Goal: Book appointment/travel/reservation

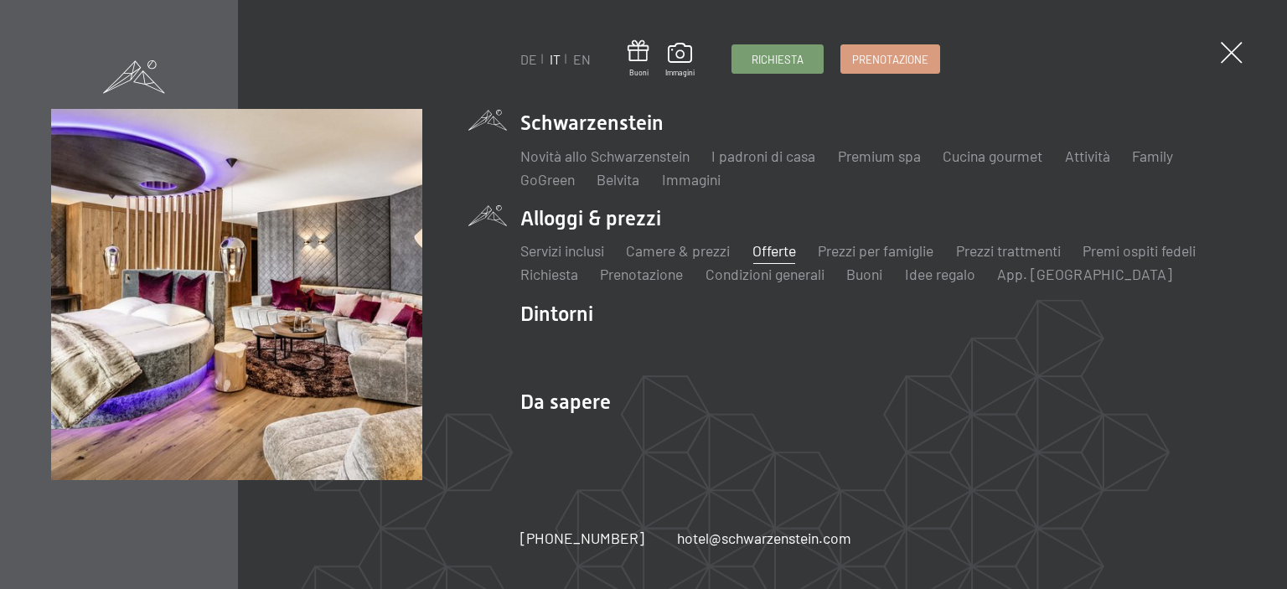
click at [796, 245] on link "Offerte" at bounding box center [774, 250] width 44 height 18
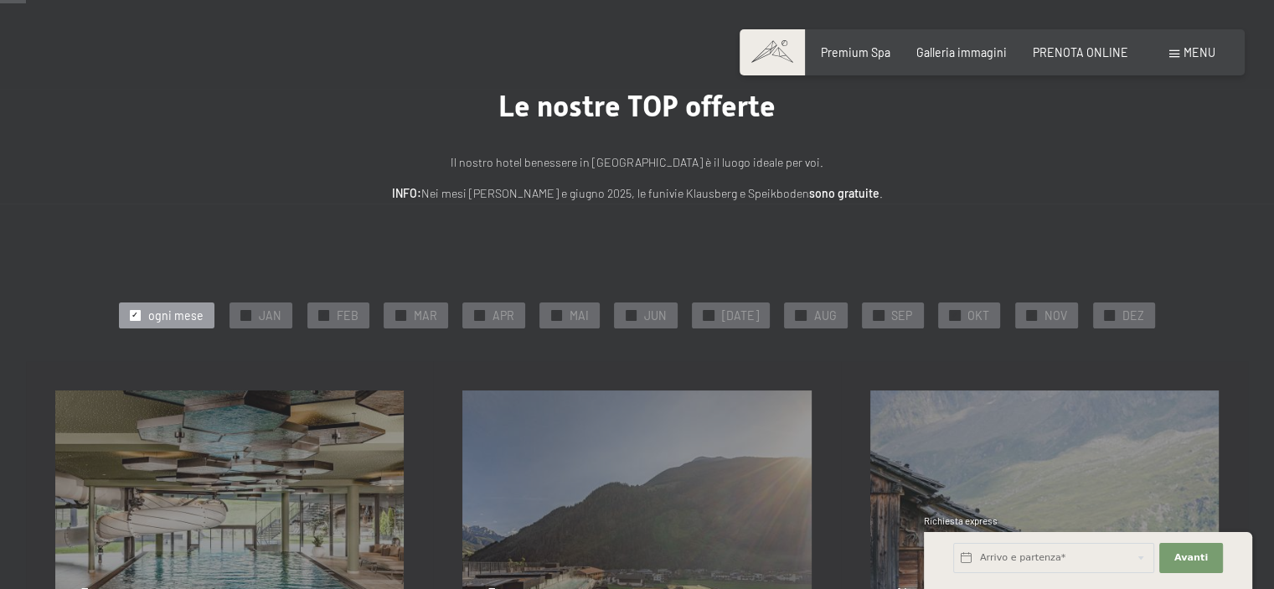
scroll to position [59, 0]
click at [164, 302] on div "✓ ogni mese" at bounding box center [166, 314] width 95 height 25
click at [1032, 317] on div "✓ NOV" at bounding box center [1046, 314] width 63 height 25
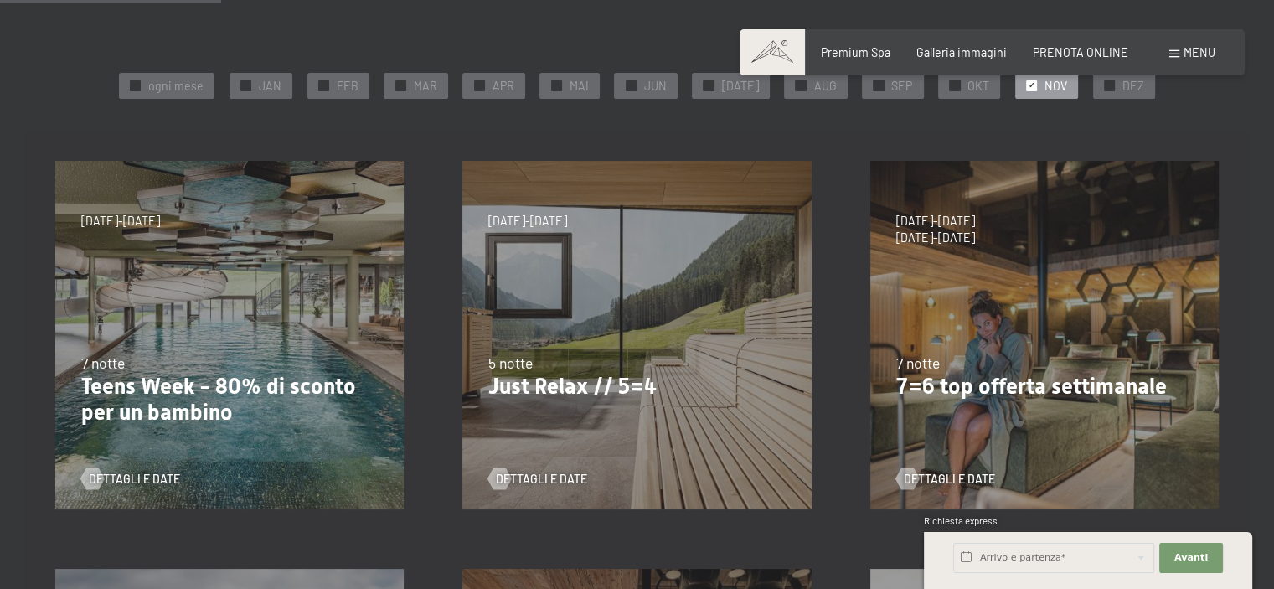
scroll to position [297, 0]
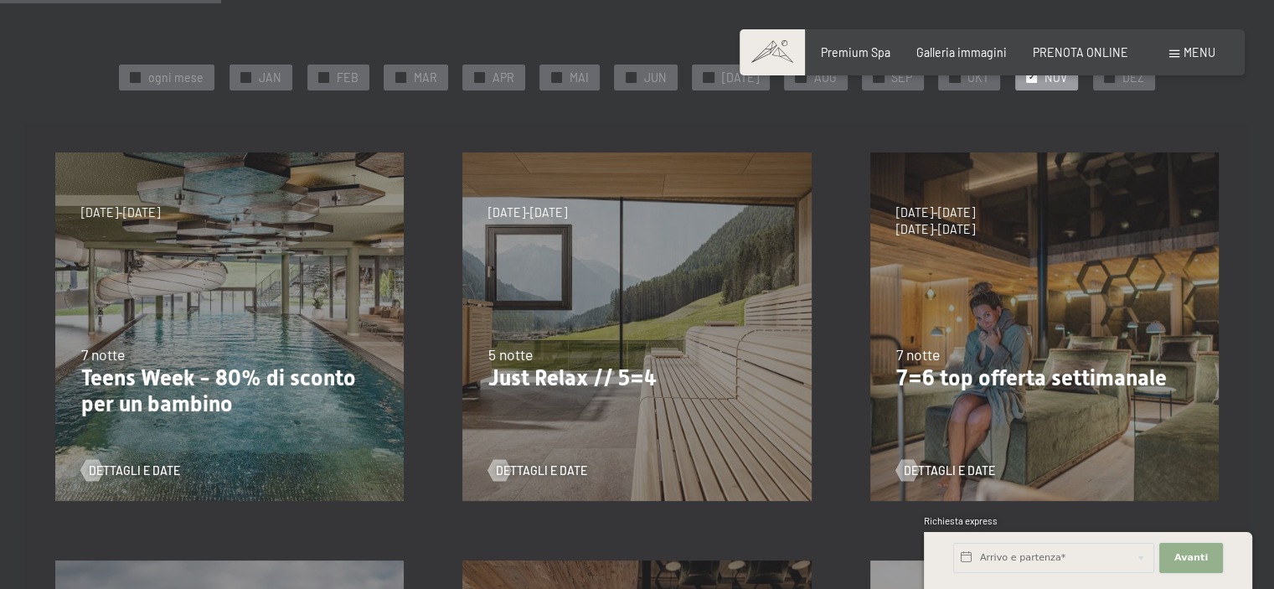
click at [1191, 565] on button "Avanti Nascondere i campi dell'indirizzo" at bounding box center [1191, 558] width 64 height 30
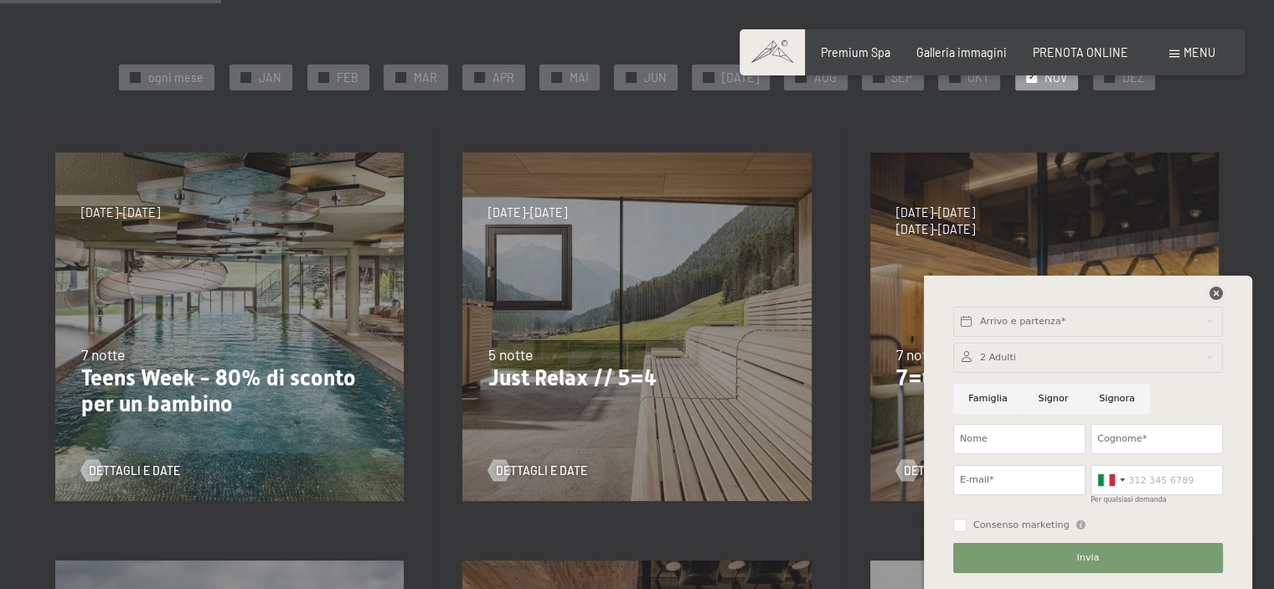
click at [1218, 295] on icon at bounding box center [1216, 292] width 13 height 13
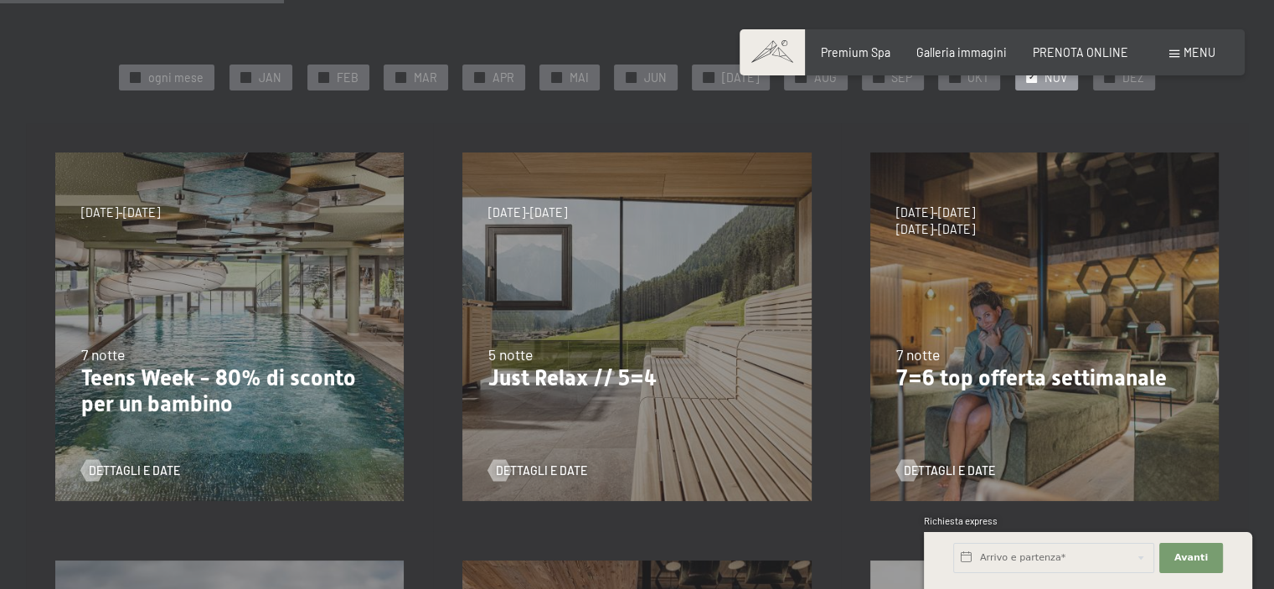
scroll to position [382, 0]
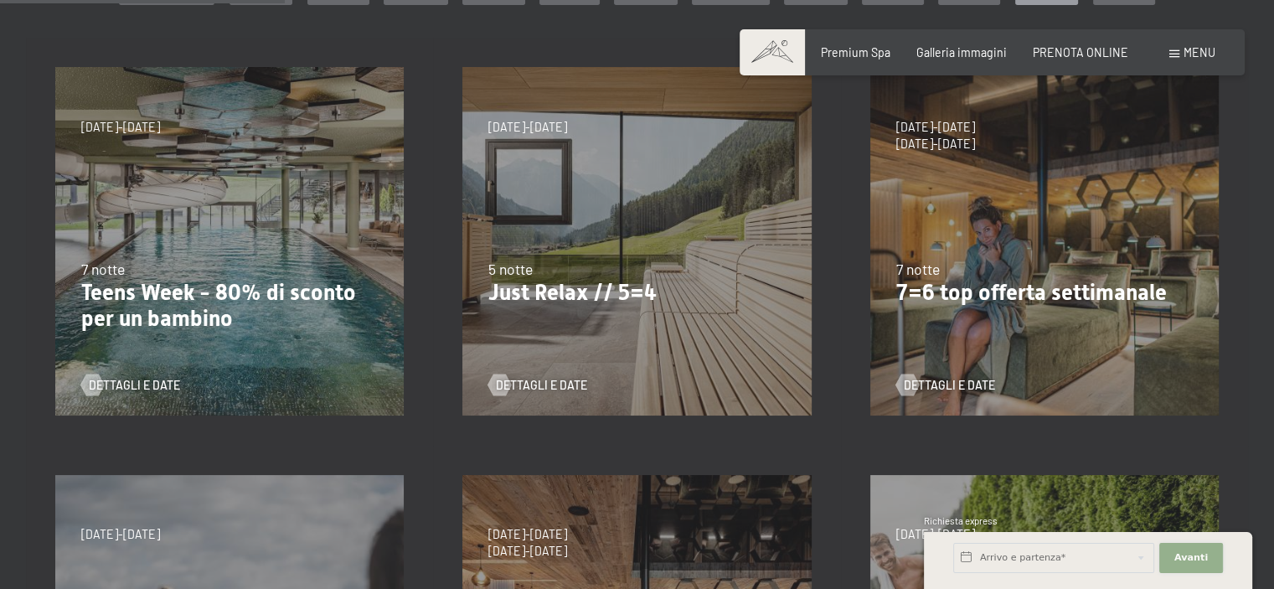
click at [1182, 560] on span "Avanti" at bounding box center [1191, 557] width 34 height 13
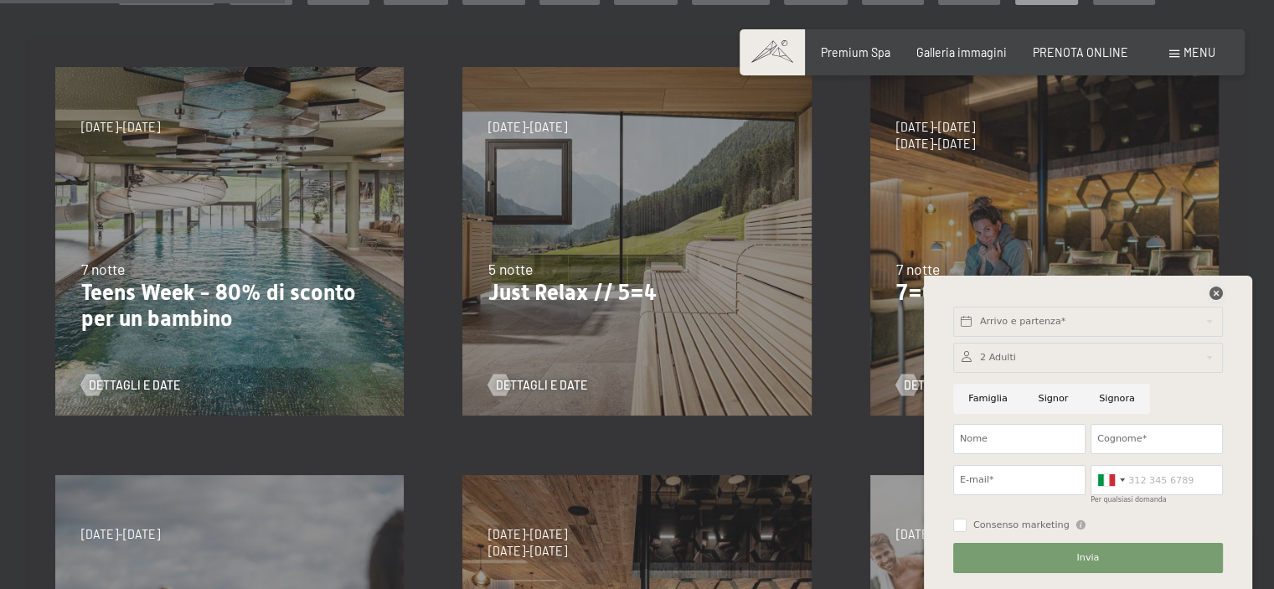
click at [1216, 295] on icon at bounding box center [1216, 292] width 13 height 13
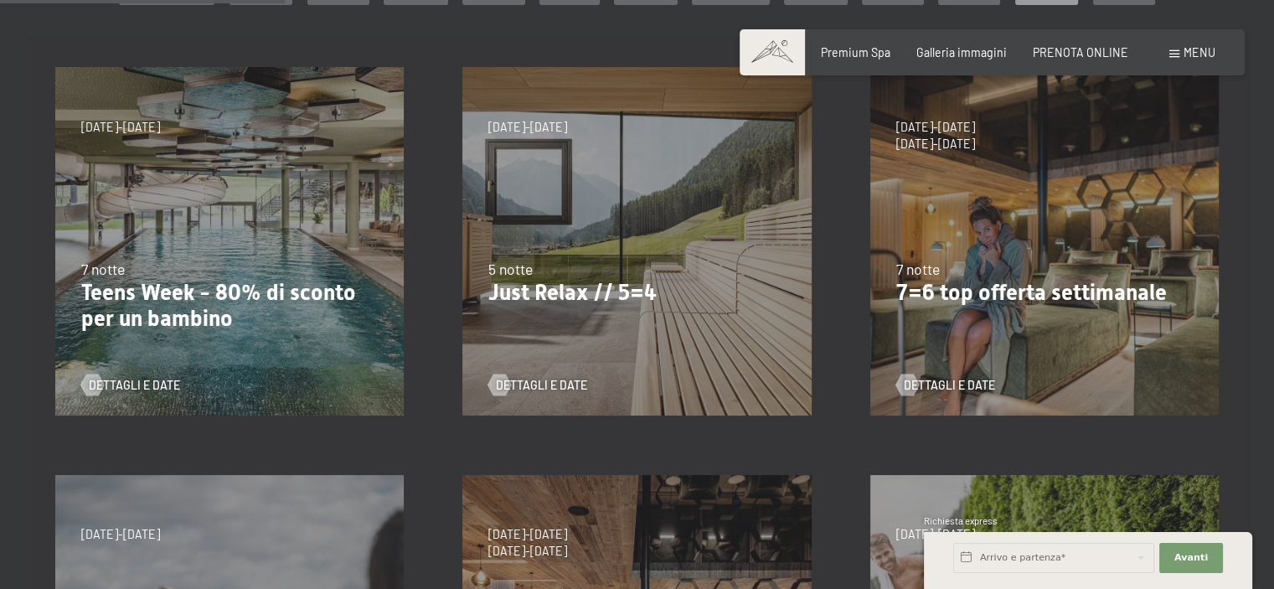
click at [558, 261] on div "5 notte" at bounding box center [636, 269] width 297 height 21
click at [516, 381] on span "Dettagli e Date" at bounding box center [558, 385] width 91 height 17
click at [983, 321] on div "4/10/2025-26/10/2025 1/11/2025-21/12/2025 10/1/2026-1/2/2026 7/3/2026-29/3/2026…" at bounding box center [1044, 241] width 407 height 407
click at [935, 388] on span "Dettagli e Date" at bounding box center [966, 385] width 91 height 17
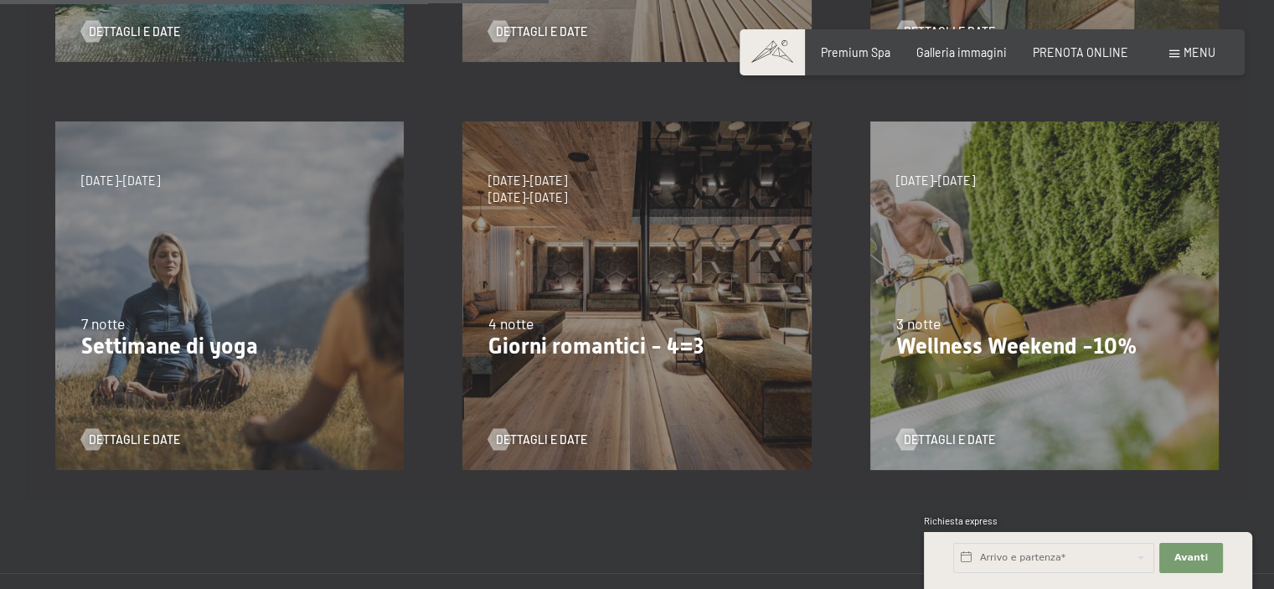
scroll to position [736, 0]
click at [228, 225] on div "2/11/2025-21/12/2025 7 notte Settimane di yoga Dettagli e Date" at bounding box center [229, 294] width 407 height 407
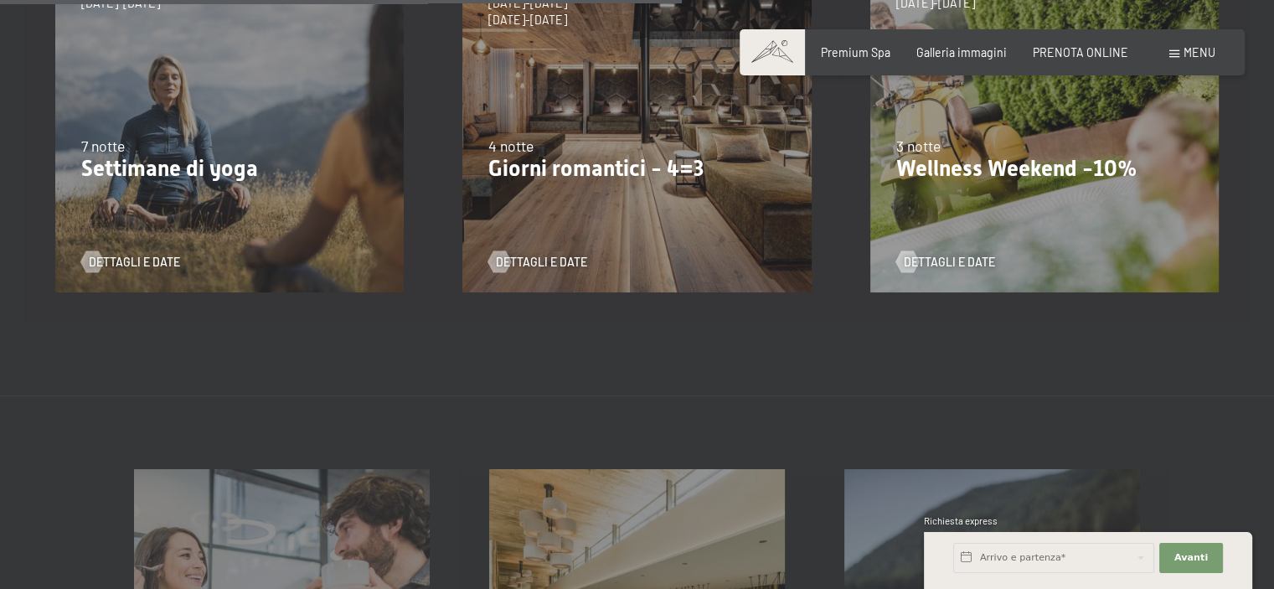
scroll to position [914, 0]
click at [128, 261] on span "Dettagli e Date" at bounding box center [151, 261] width 91 height 17
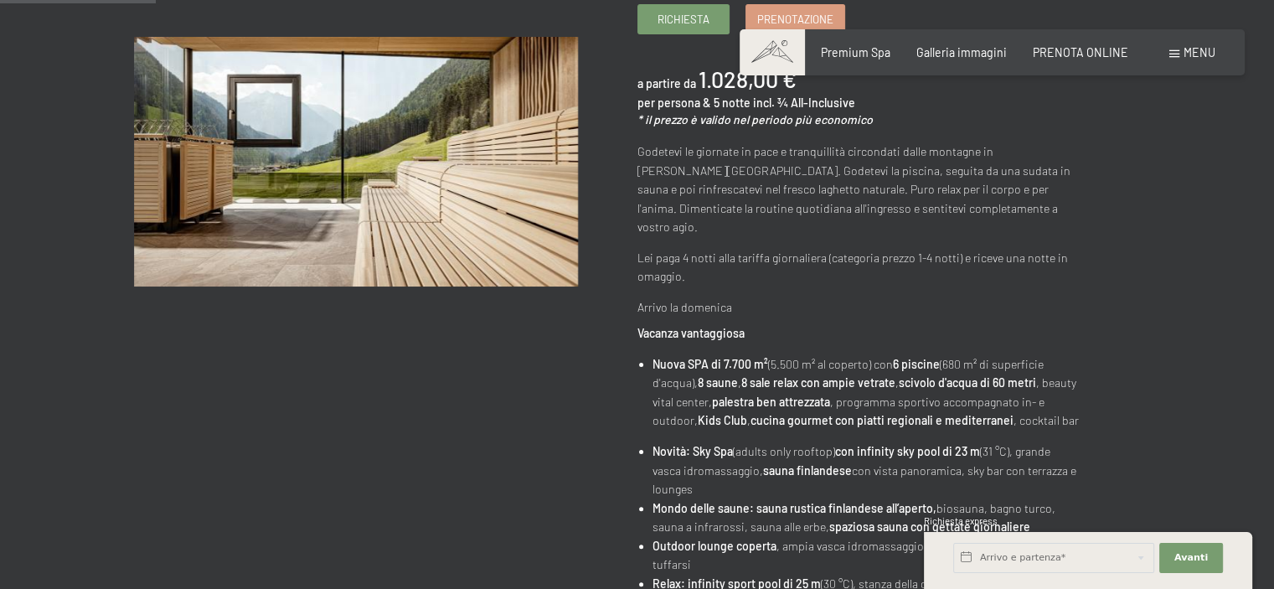
scroll to position [341, 0]
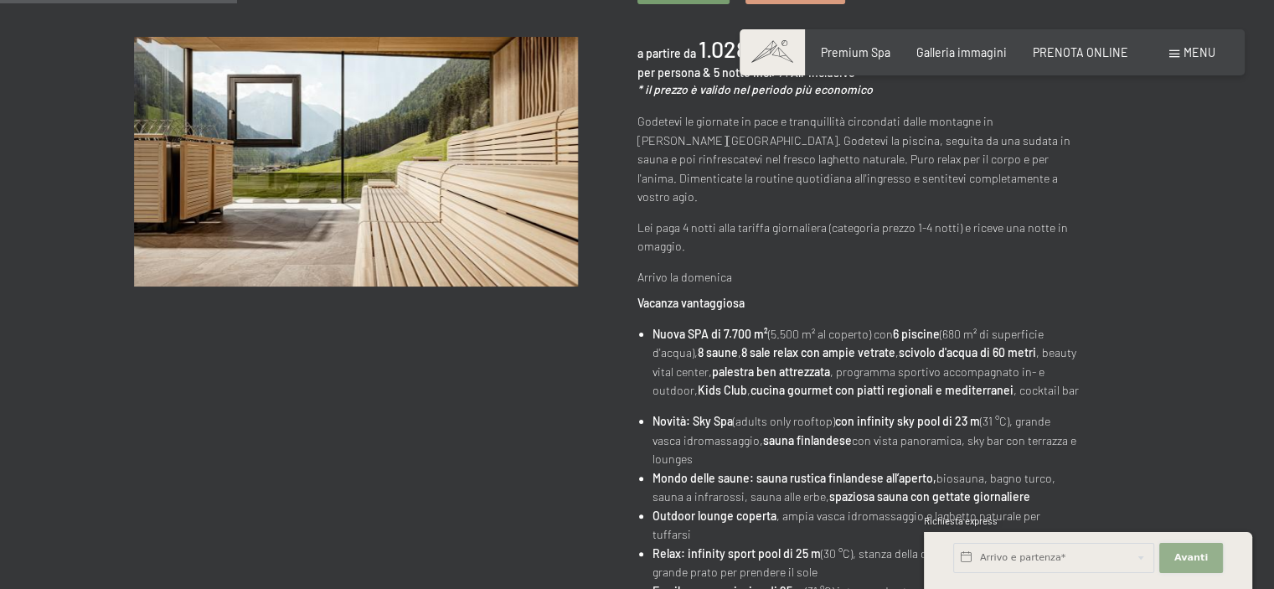
click at [1191, 555] on span "Avanti" at bounding box center [1191, 557] width 34 height 13
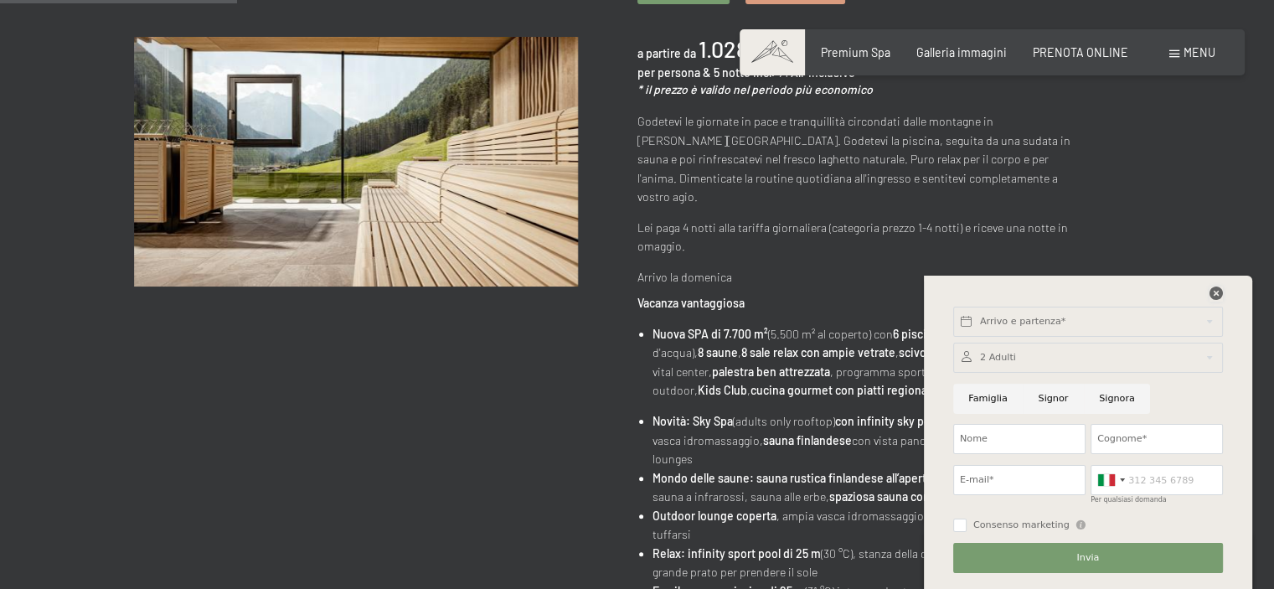
click at [1220, 291] on icon at bounding box center [1216, 292] width 13 height 13
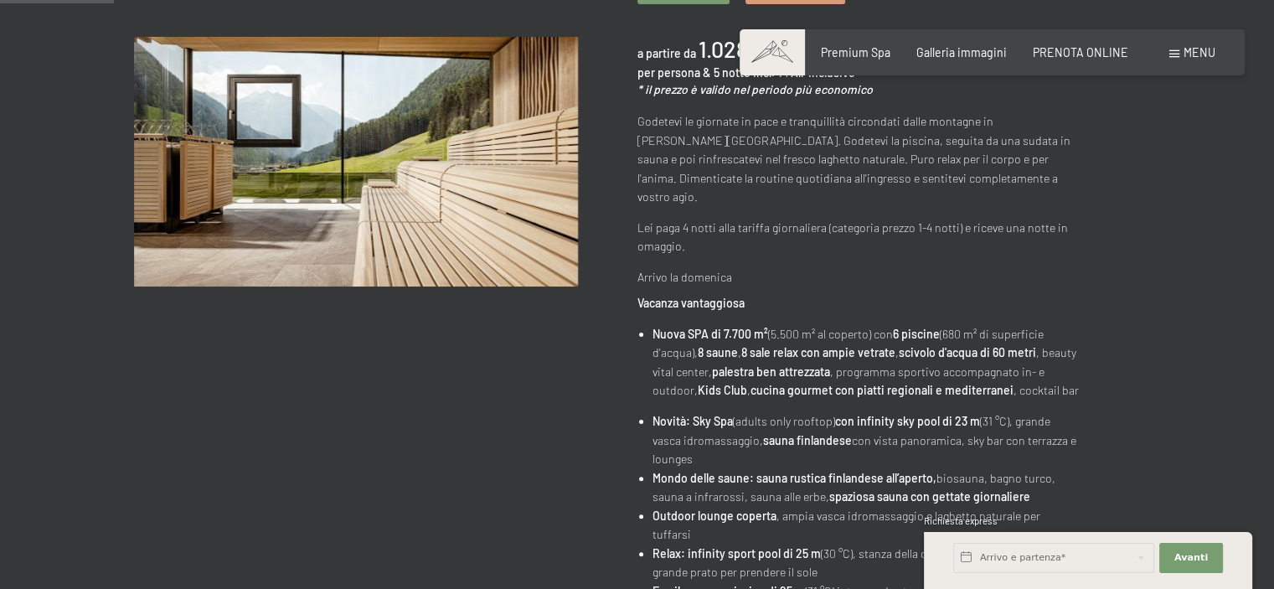
scroll to position [0, 0]
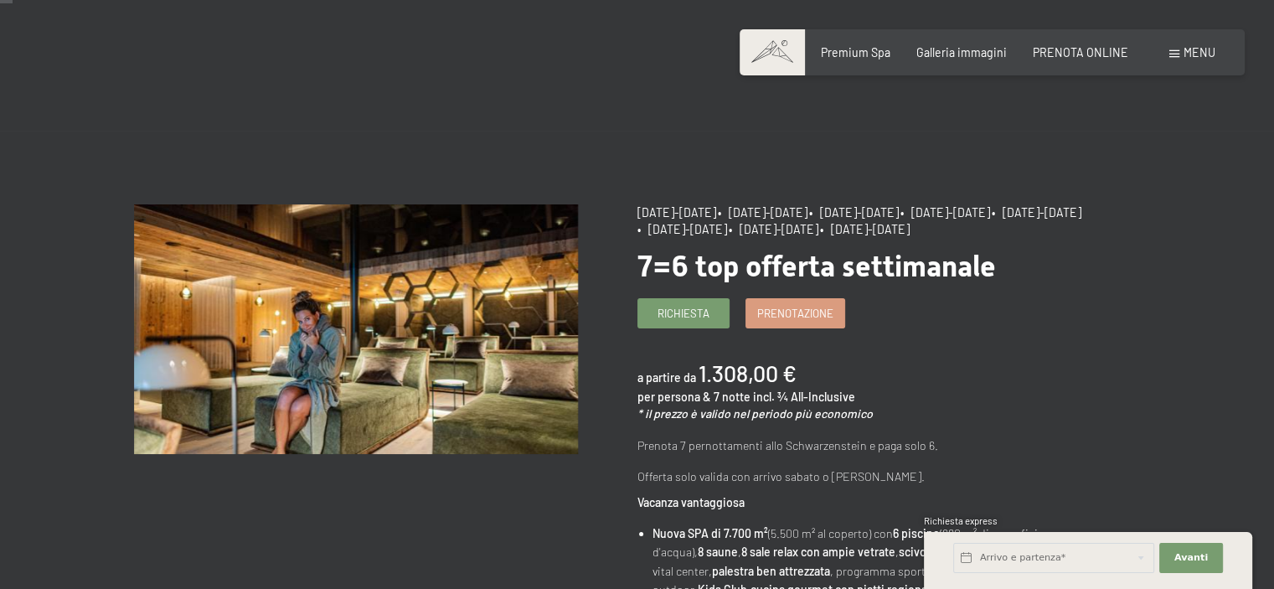
scroll to position [18, 0]
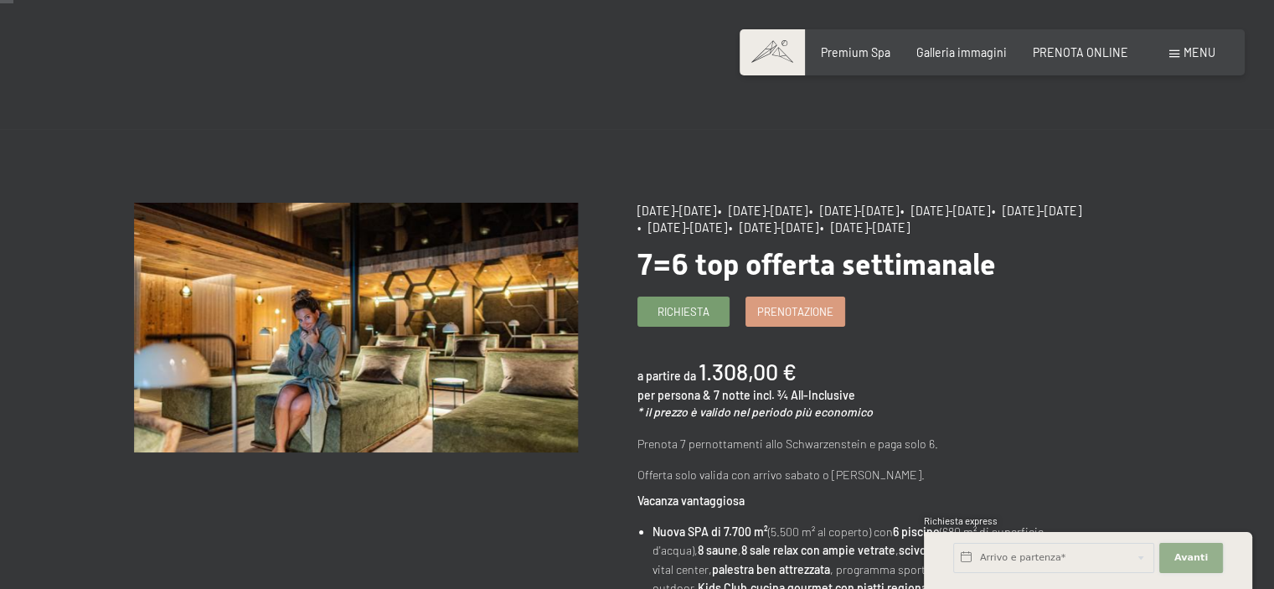
click at [1195, 562] on span "Avanti" at bounding box center [1191, 557] width 34 height 13
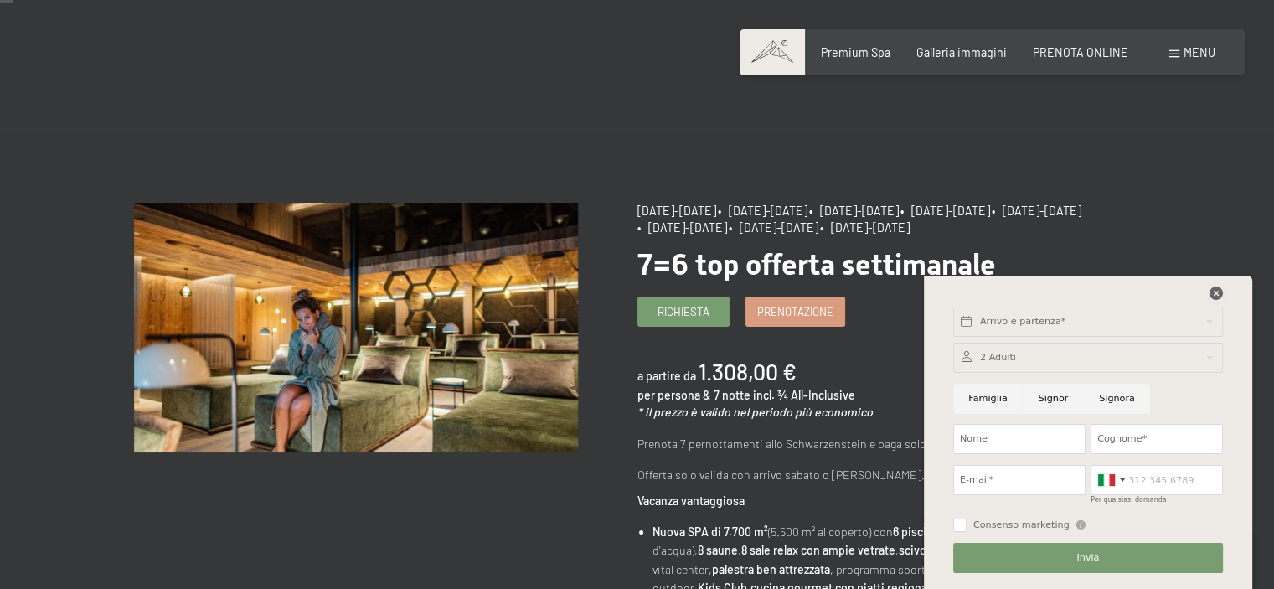
click at [1216, 300] on icon at bounding box center [1216, 292] width 13 height 13
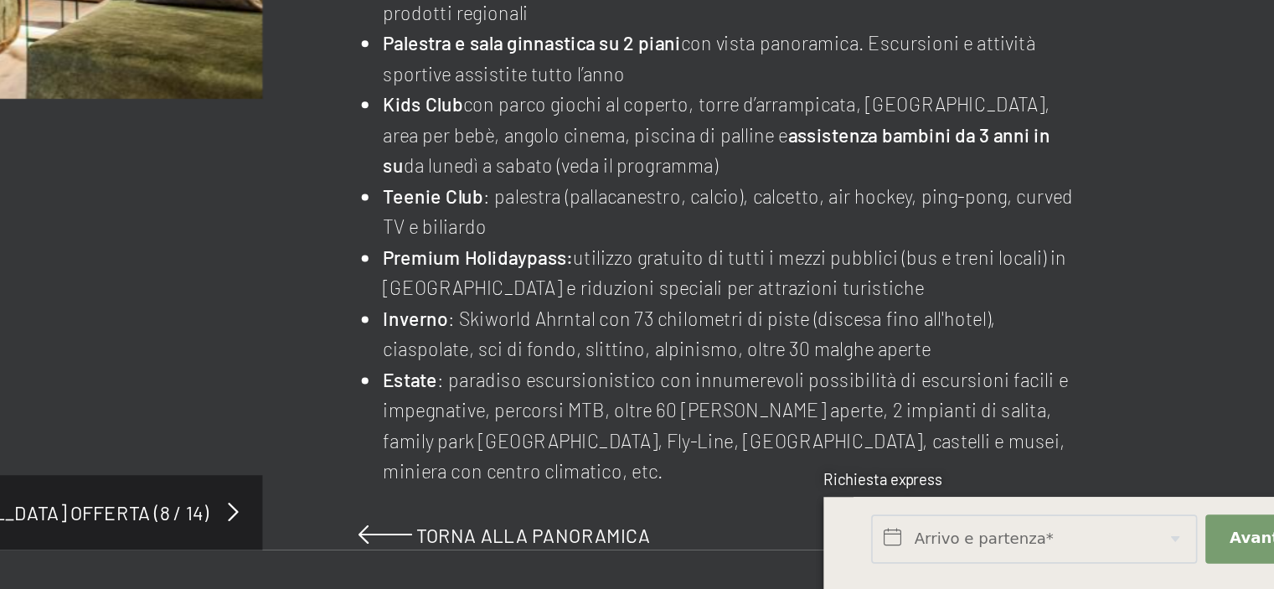
scroll to position [801, 0]
click at [931, 476] on li "Estate : paradiso escursionistico con innumerevoli possibilità di escursioni fa…" at bounding box center [867, 487] width 429 height 75
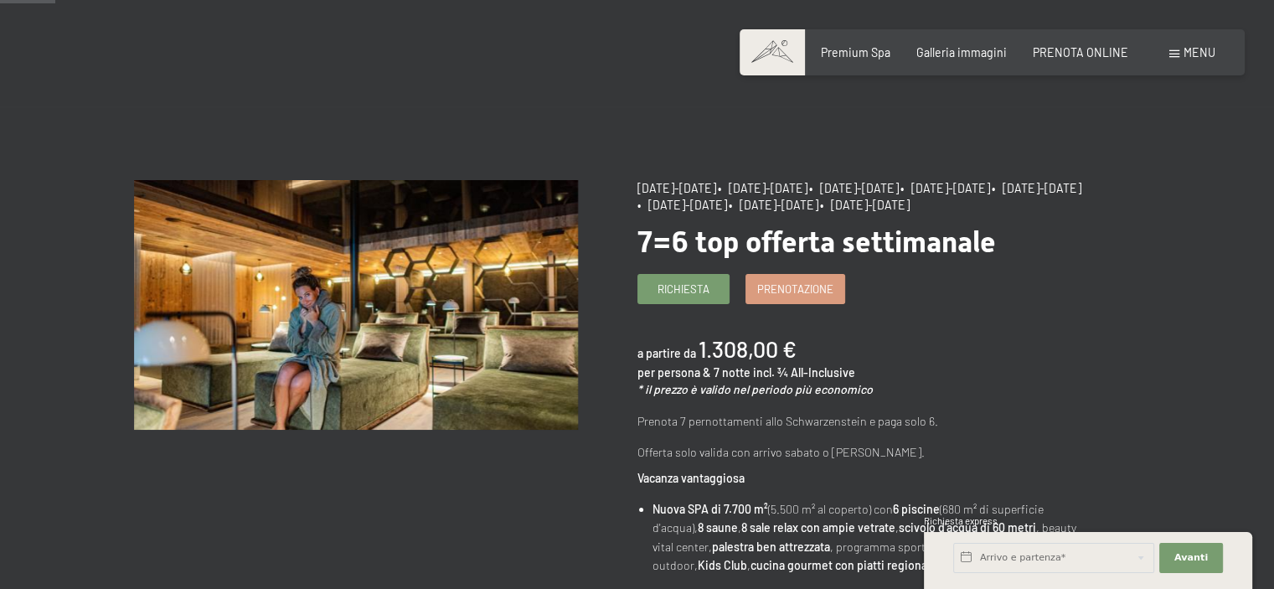
scroll to position [0, 0]
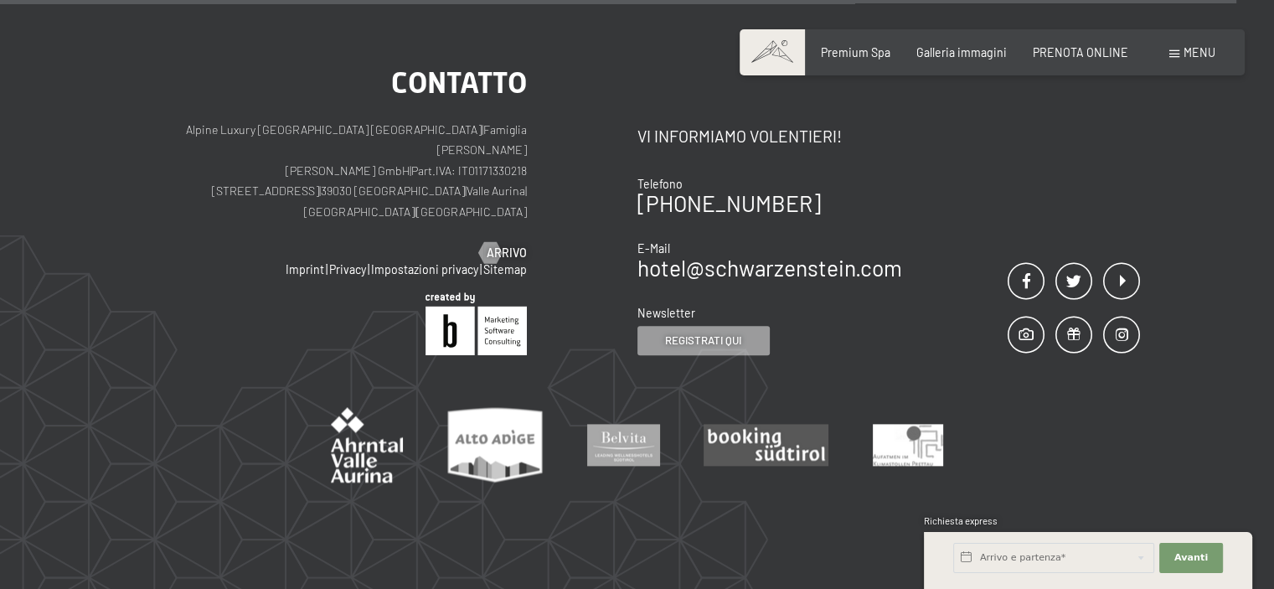
scroll to position [2000, 0]
